Goal: Information Seeking & Learning: Learn about a topic

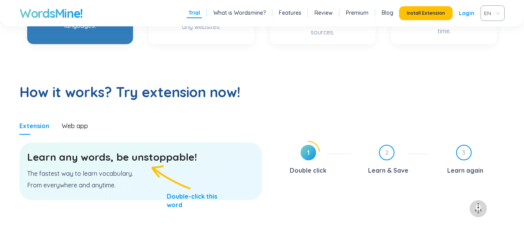
scroll to position [388, 0]
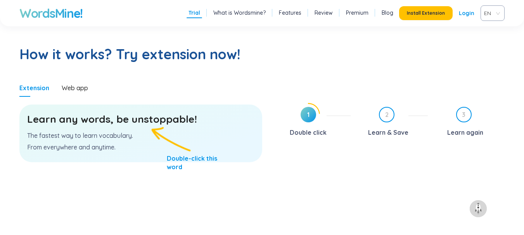
click at [150, 122] on h3 "Learn any words, be unstoppable!" at bounding box center [140, 119] width 227 height 14
click at [192, 162] on div "Learn any words, be unstoppable! The fastest way to learn vocabulary. From ever…" at bounding box center [140, 134] width 243 height 58
click at [104, 125] on h3 "Learn any words, be unstoppable!" at bounding box center [140, 119] width 227 height 14
click at [78, 86] on div "Web app" at bounding box center [75, 88] width 26 height 9
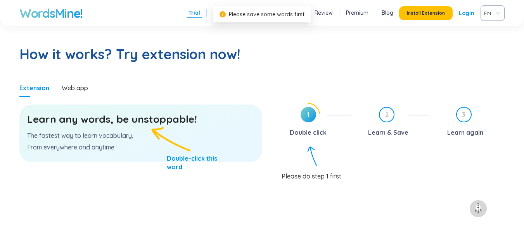
click at [306, 117] on span "1" at bounding box center [309, 115] width 16 height 16
click at [398, 124] on div "2 Learn & Save" at bounding box center [392, 123] width 71 height 32
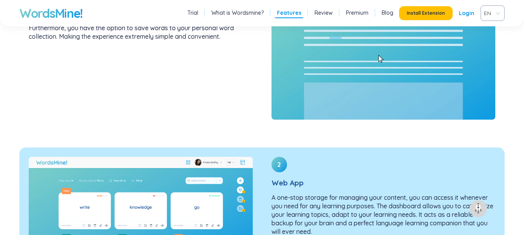
scroll to position [853, 0]
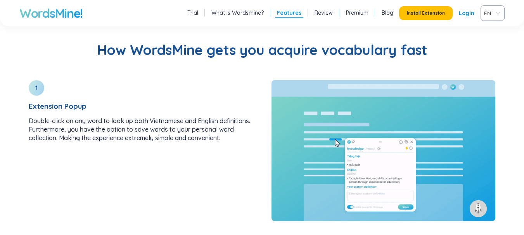
click at [498, 14] on div "EN" at bounding box center [492, 13] width 24 height 16
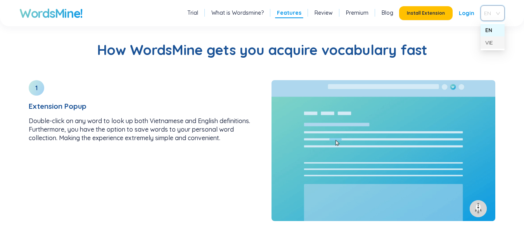
click at [498, 47] on div "VIE" at bounding box center [492, 42] width 15 height 9
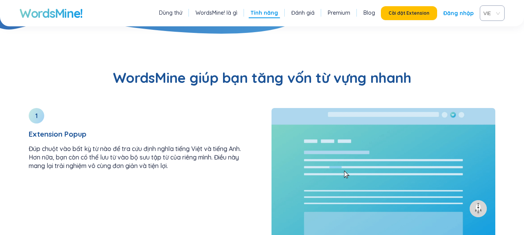
click at [167, 14] on link "Dùng thử" at bounding box center [170, 13] width 23 height 8
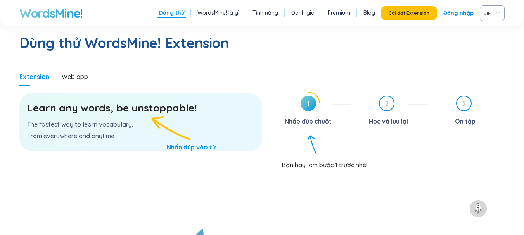
scroll to position [401, 0]
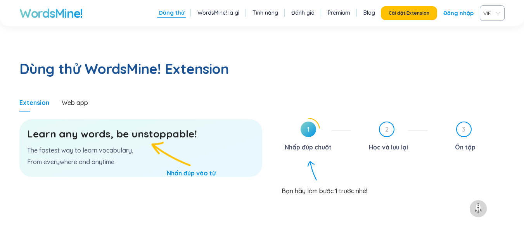
click at [308, 118] on icon at bounding box center [308, 129] width 22 height 22
click at [126, 146] on p "The fastest way to learn vocabulary." at bounding box center [140, 150] width 227 height 9
click at [127, 146] on p "The fastest way to learn vocabulary." at bounding box center [140, 150] width 227 height 9
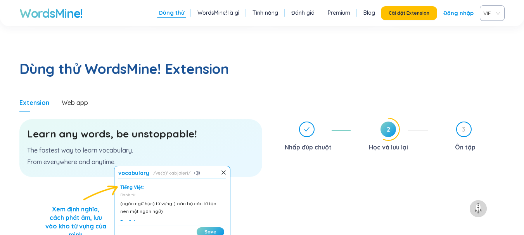
click at [145, 185] on div "Tiếng Việt:" at bounding box center [172, 188] width 104 height 6
click at [410, 12] on span "Cài đặt Extension" at bounding box center [409, 13] width 41 height 6
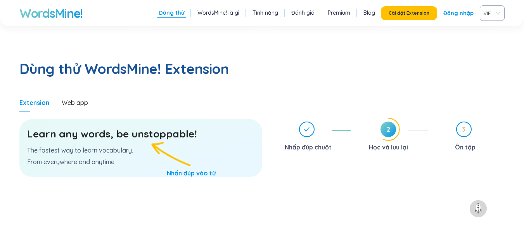
click at [93, 127] on h3 "Learn any words, be unstoppable!" at bounding box center [140, 134] width 227 height 14
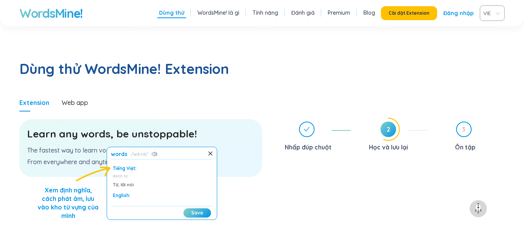
drag, startPoint x: 145, startPoint y: 163, endPoint x: 149, endPoint y: 68, distance: 95.1
click at [145, 164] on div "Tiếng Việt: danh từ Từ, lời nói English: exclamation Used to express agreement …" at bounding box center [162, 183] width 102 height 39
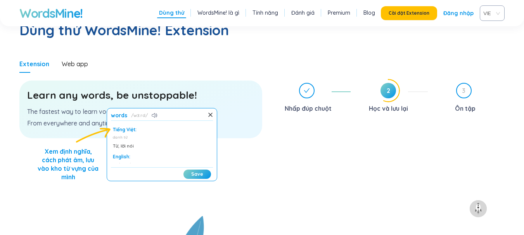
click at [126, 135] on div "danh từ" at bounding box center [162, 137] width 98 height 5
click at [190, 170] on button "Save" at bounding box center [197, 174] width 28 height 9
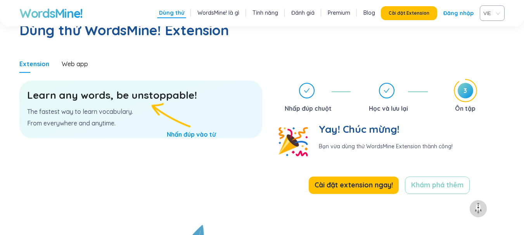
click at [99, 88] on h3 "Learn any words, be unstoppable!" at bounding box center [140, 95] width 227 height 14
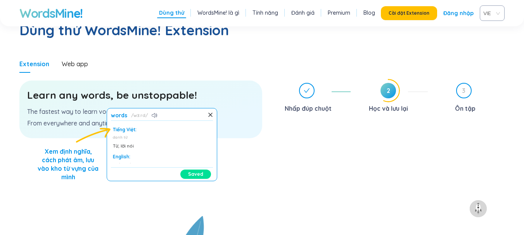
click at [121, 127] on div "Tiếng Việt:" at bounding box center [162, 130] width 98 height 6
click at [135, 125] on div "Tiếng Việt: danh từ Từ, lời nói English: exclamation Used to express agreement …" at bounding box center [162, 144] width 102 height 39
click at [190, 170] on button "Saved" at bounding box center [195, 174] width 31 height 9
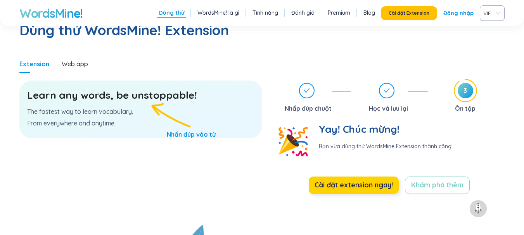
click at [346, 180] on span "Cài đặt extension ngay!" at bounding box center [353, 185] width 78 height 11
click at [456, 12] on link "Đăng nhập" at bounding box center [458, 13] width 30 height 14
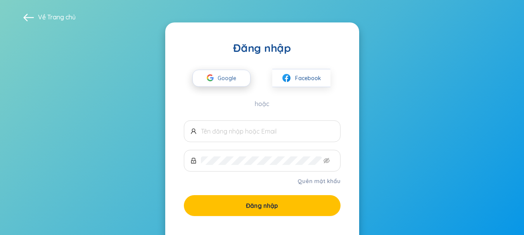
click at [228, 71] on span "Google" at bounding box center [229, 78] width 22 height 16
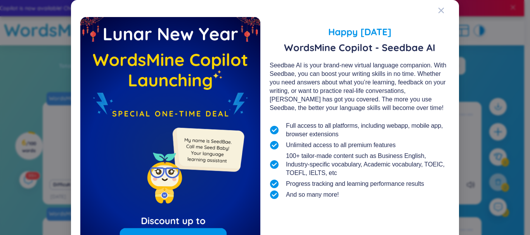
scroll to position [76, 0]
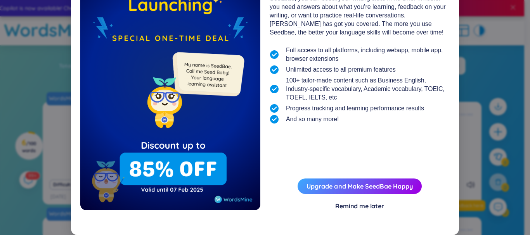
click at [364, 208] on div "Remind me later" at bounding box center [359, 206] width 49 height 9
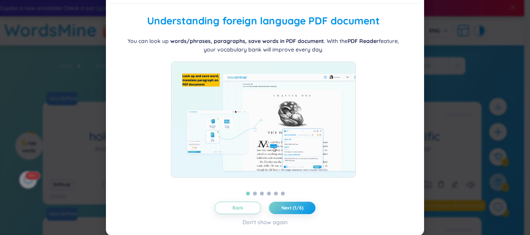
scroll to position [18, 0]
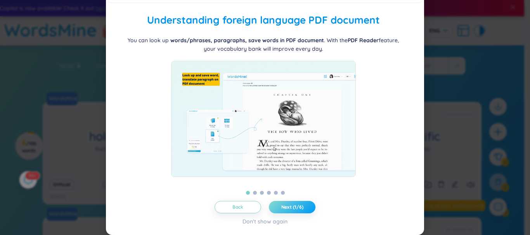
click at [283, 210] on span "Next (1/6)" at bounding box center [292, 207] width 22 height 6
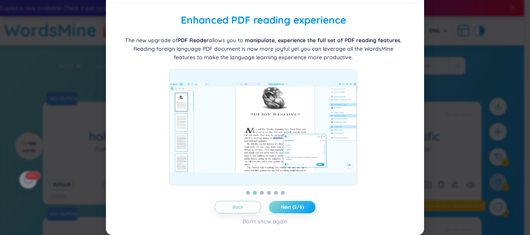
click at [283, 210] on span "Next (2/6)" at bounding box center [292, 207] width 23 height 6
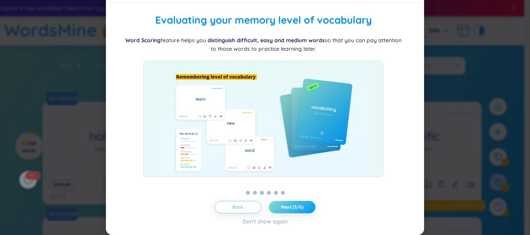
click at [283, 210] on span "Next (3/6)" at bounding box center [292, 207] width 22 height 6
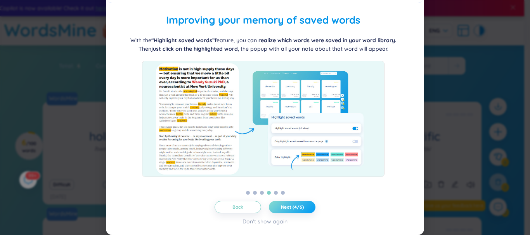
click at [283, 210] on span "Next (4/6)" at bounding box center [292, 207] width 23 height 6
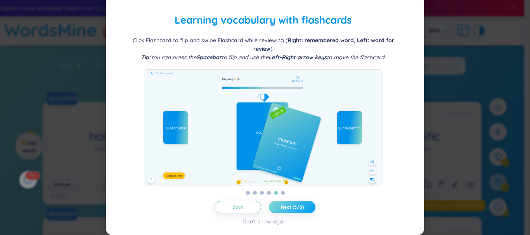
click at [286, 208] on span "Next (5/6)" at bounding box center [292, 207] width 23 height 6
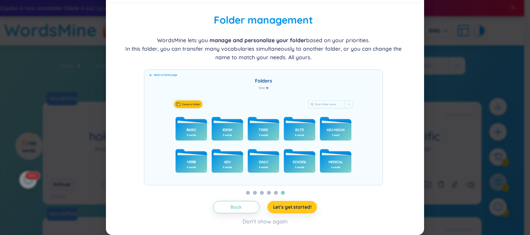
scroll to position [0, 0]
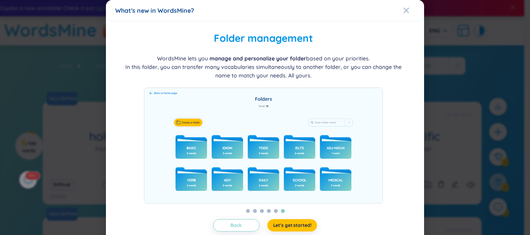
click at [397, 11] on div "What's new in WordsMine?" at bounding box center [264, 10] width 299 height 9
click at [403, 9] on icon "Close" at bounding box center [406, 10] width 6 height 6
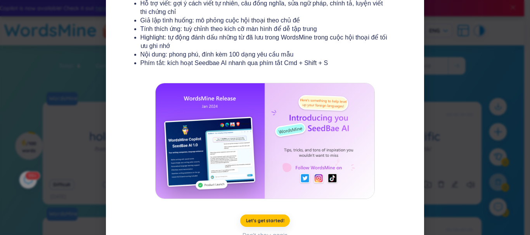
scroll to position [156, 0]
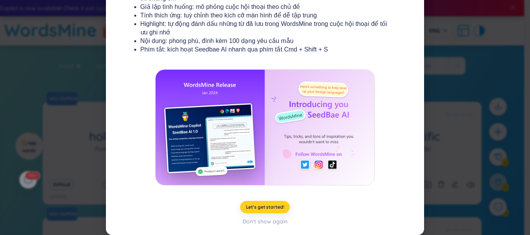
click at [283, 204] on button "Let's get started!" at bounding box center [265, 207] width 50 height 12
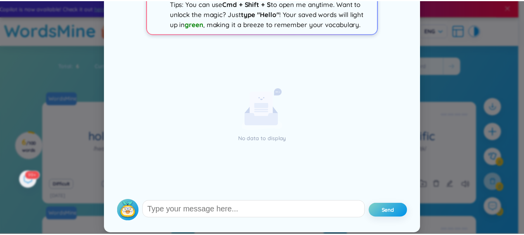
scroll to position [0, 0]
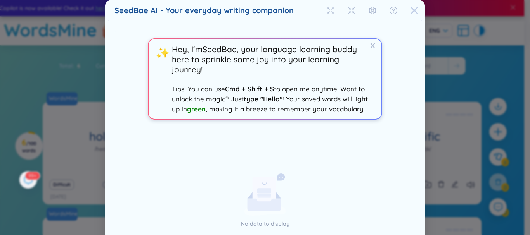
click at [414, 14] on icon "Close" at bounding box center [414, 11] width 8 height 8
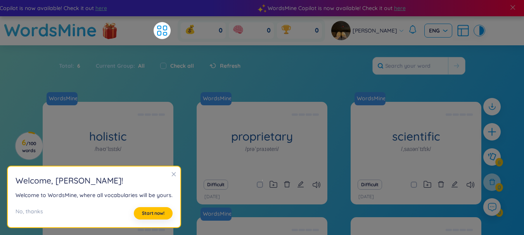
click at [429, 28] on span "ENG" at bounding box center [438, 31] width 19 height 8
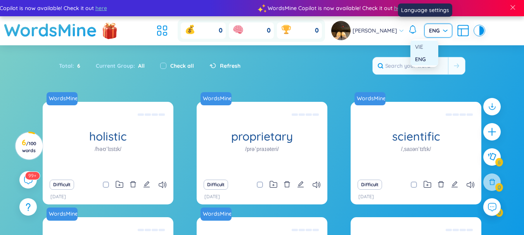
click at [425, 46] on div "VIE" at bounding box center [424, 47] width 19 height 9
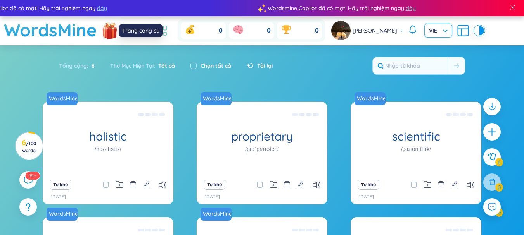
click at [169, 34] on icon at bounding box center [162, 31] width 14 height 14
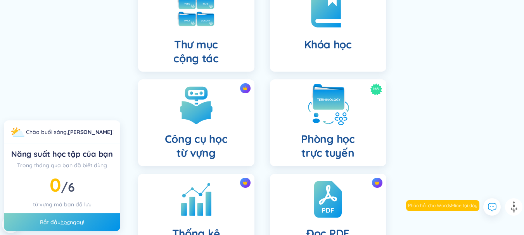
scroll to position [271, 0]
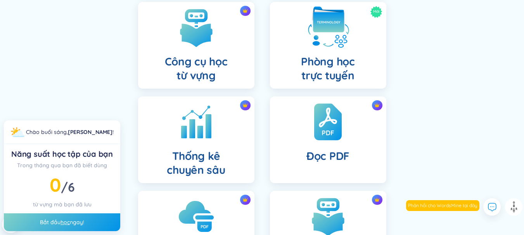
click at [302, 138] on div "Đọc PDF" at bounding box center [328, 140] width 116 height 87
